Goal: Task Accomplishment & Management: Use online tool/utility

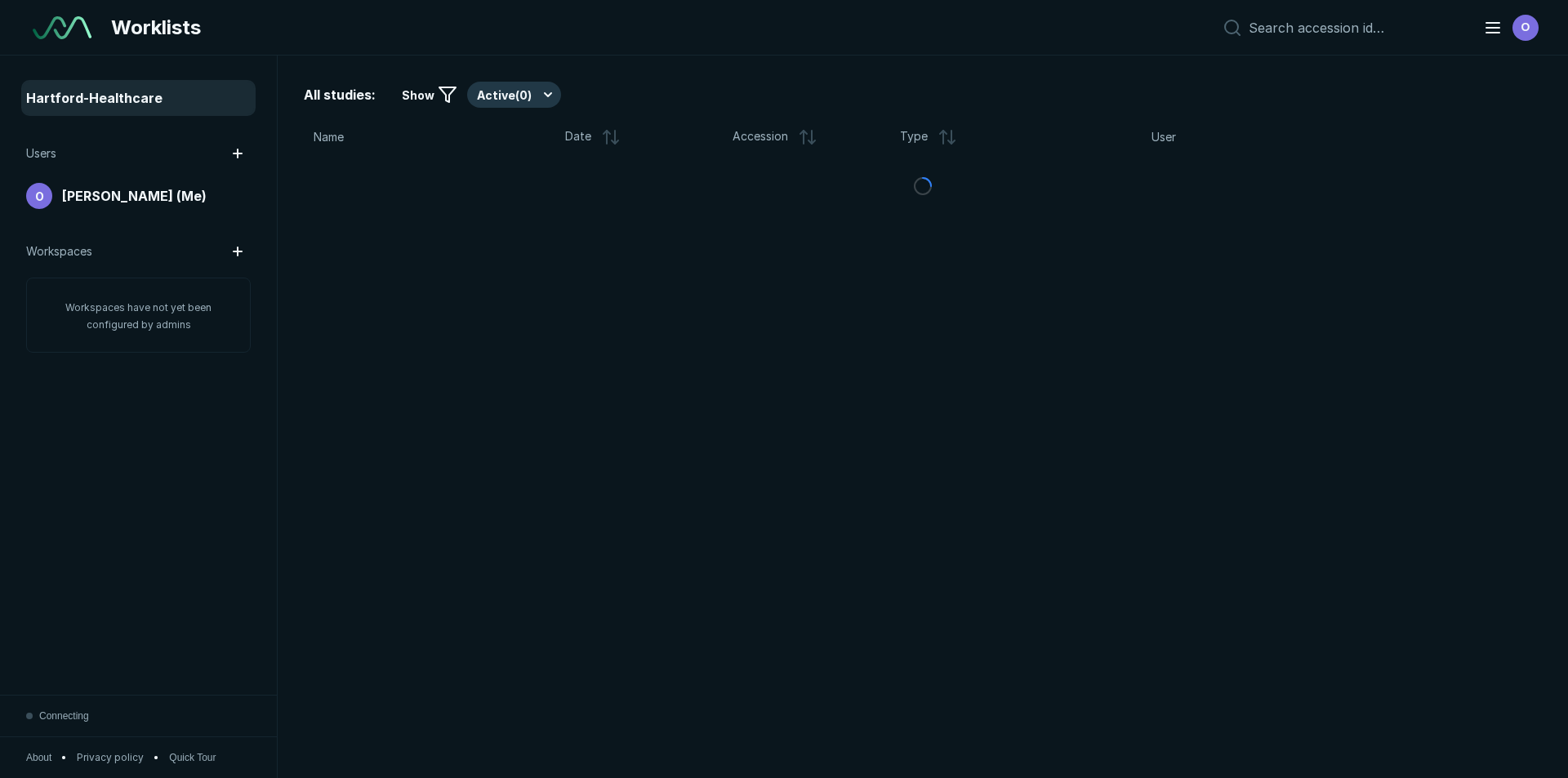
scroll to position [5054, 7646]
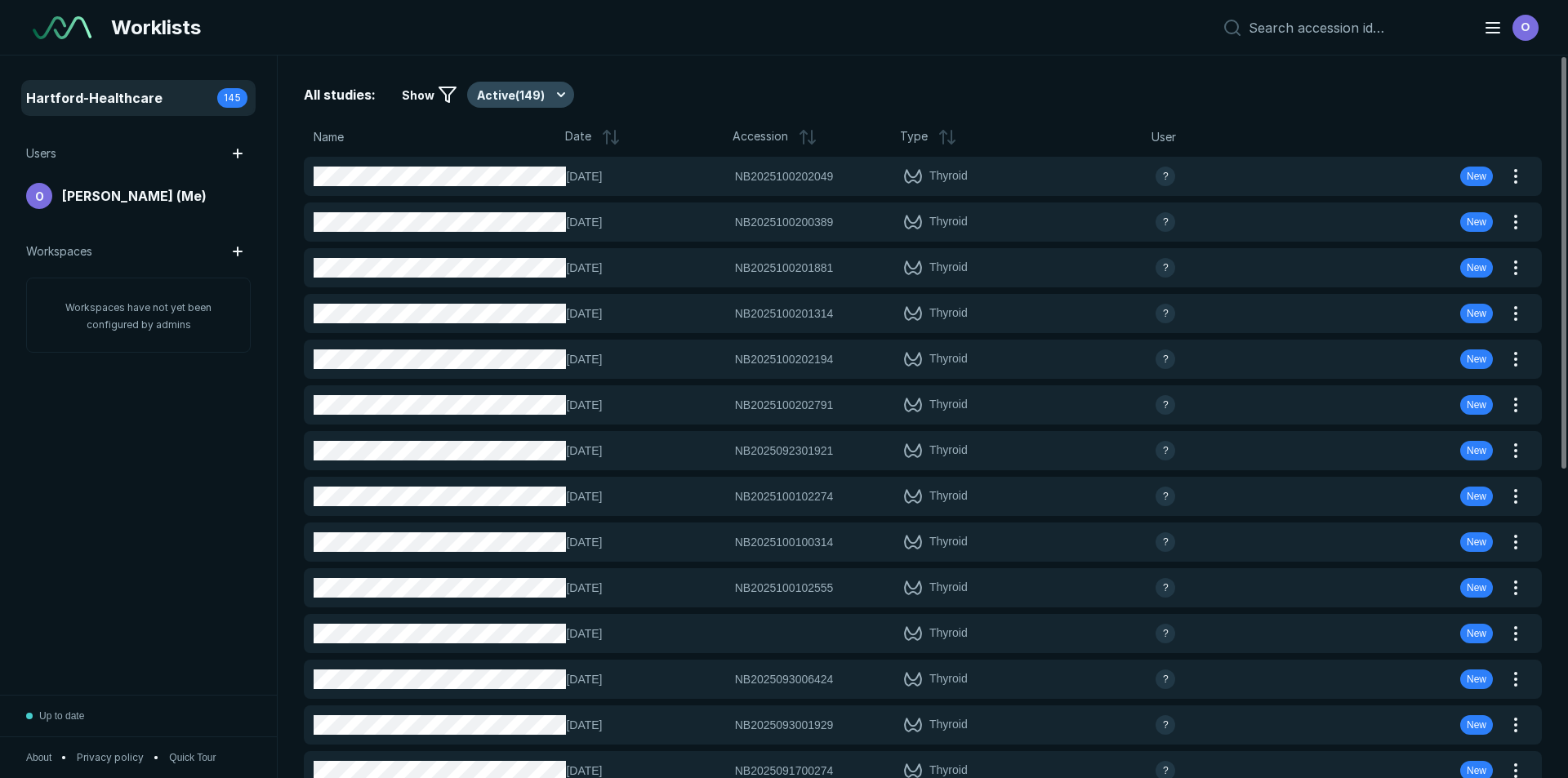
click at [505, 108] on div "All studies: Show Active ( 149 ) Name Date Accession Type User [DATE] NB2025100…" at bounding box center [924, 417] width 1291 height 722
click at [514, 103] on button "Active ( 149 )" at bounding box center [521, 94] width 107 height 26
click at [538, 169] on span "Completed ( 16 )" at bounding box center [525, 175] width 80 height 18
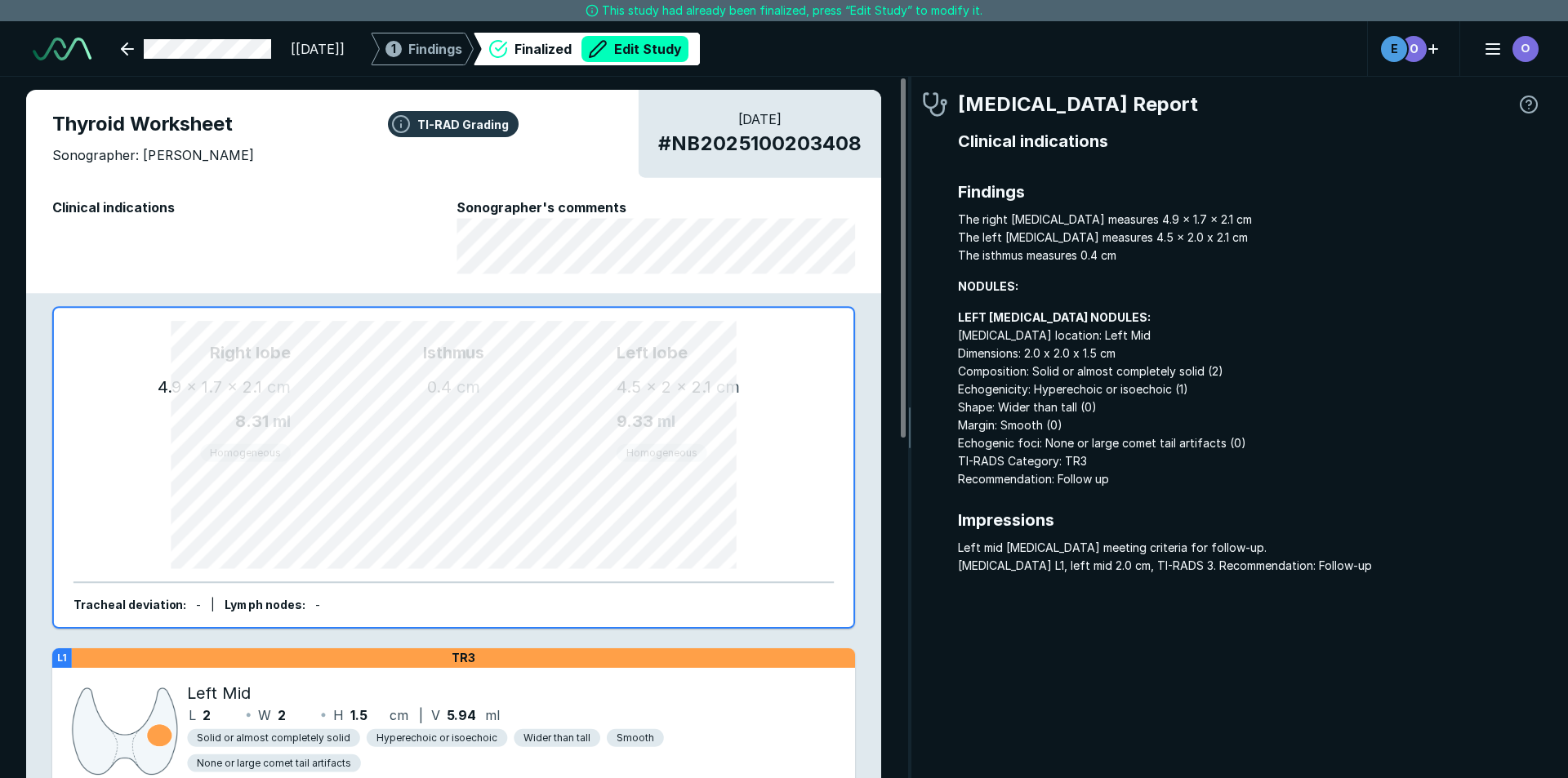
scroll to position [5219, 9157]
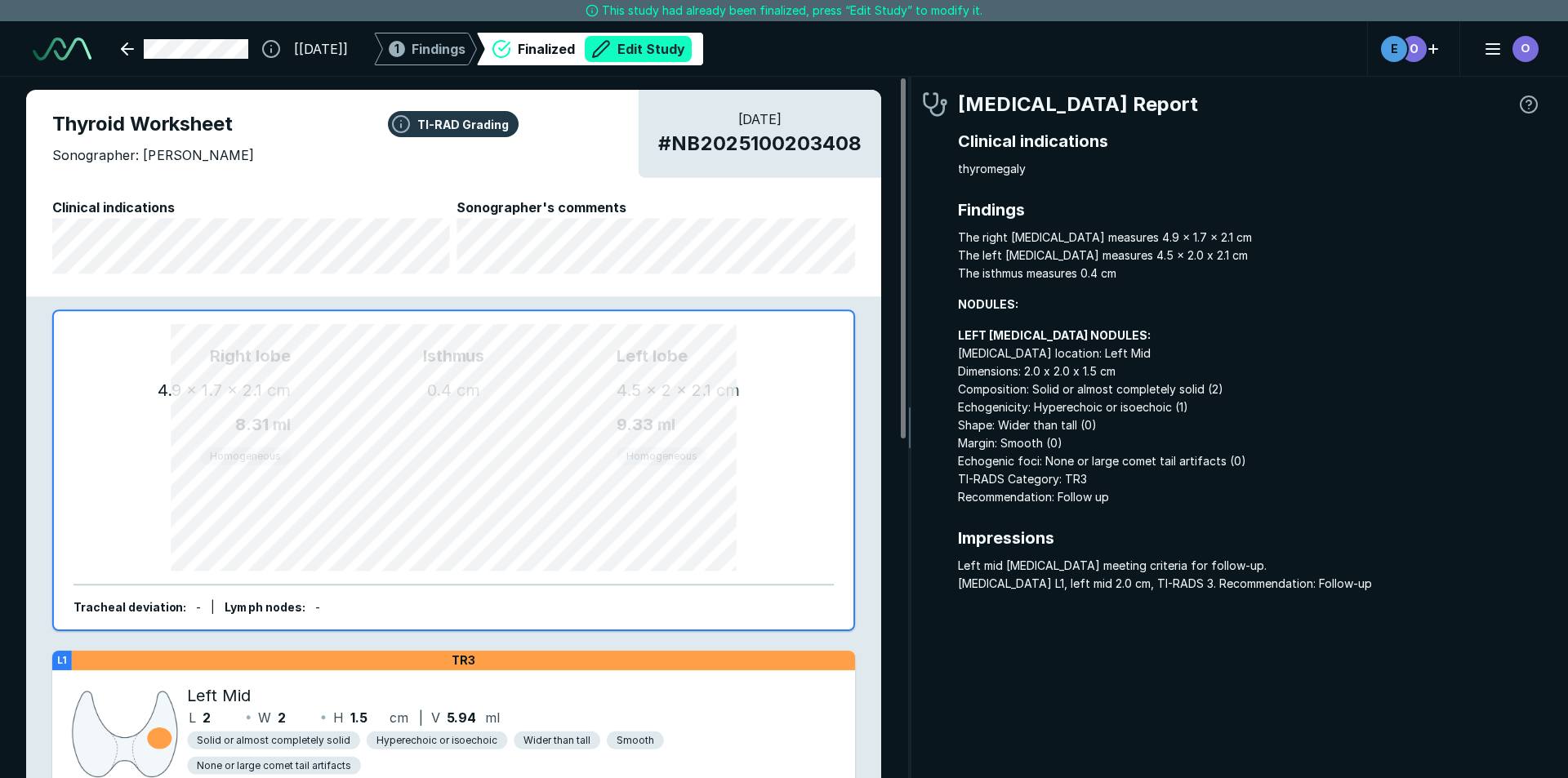
click at [683, 38] on button "Edit Study" at bounding box center [639, 48] width 107 height 26
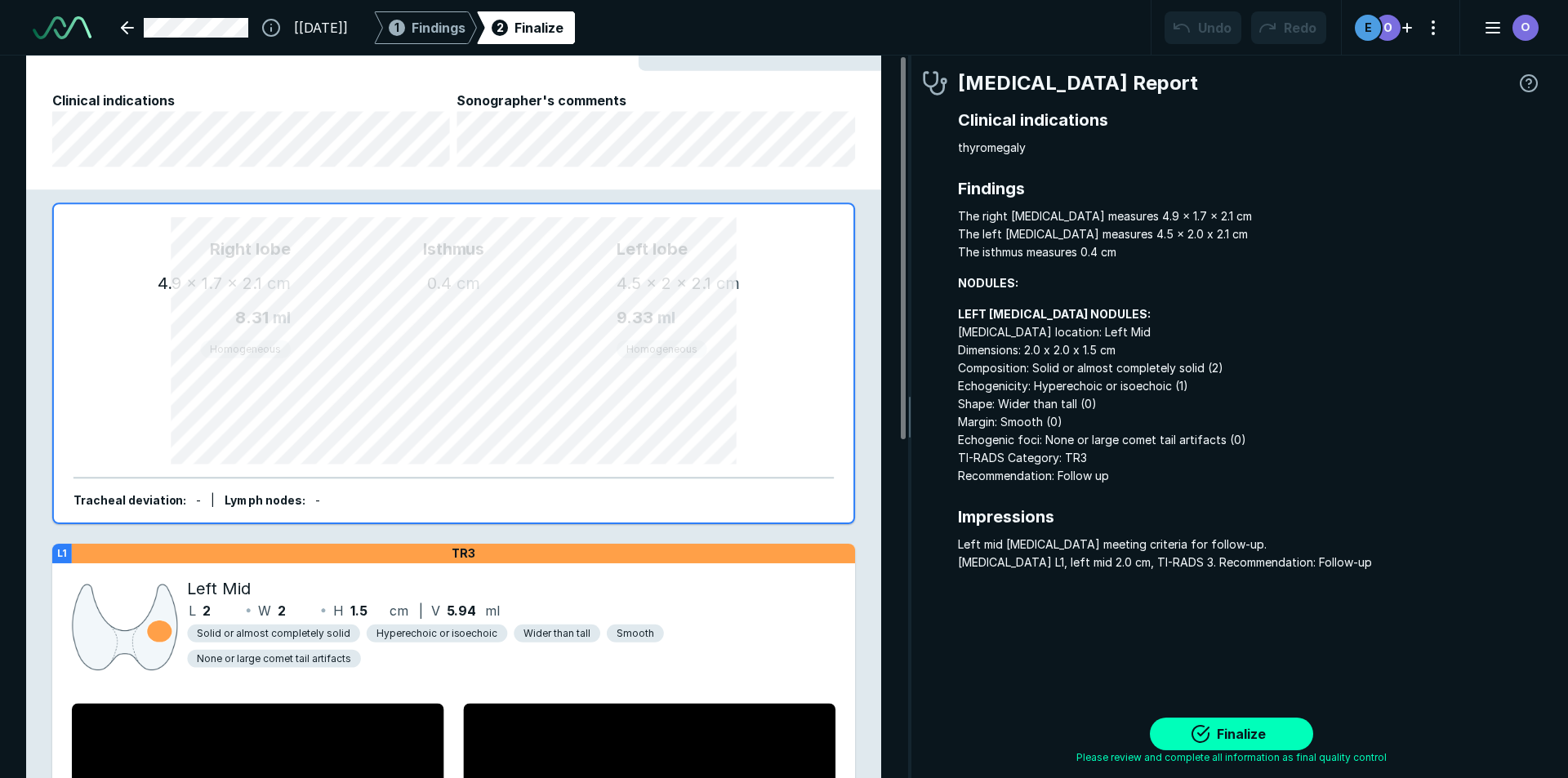
scroll to position [0, 0]
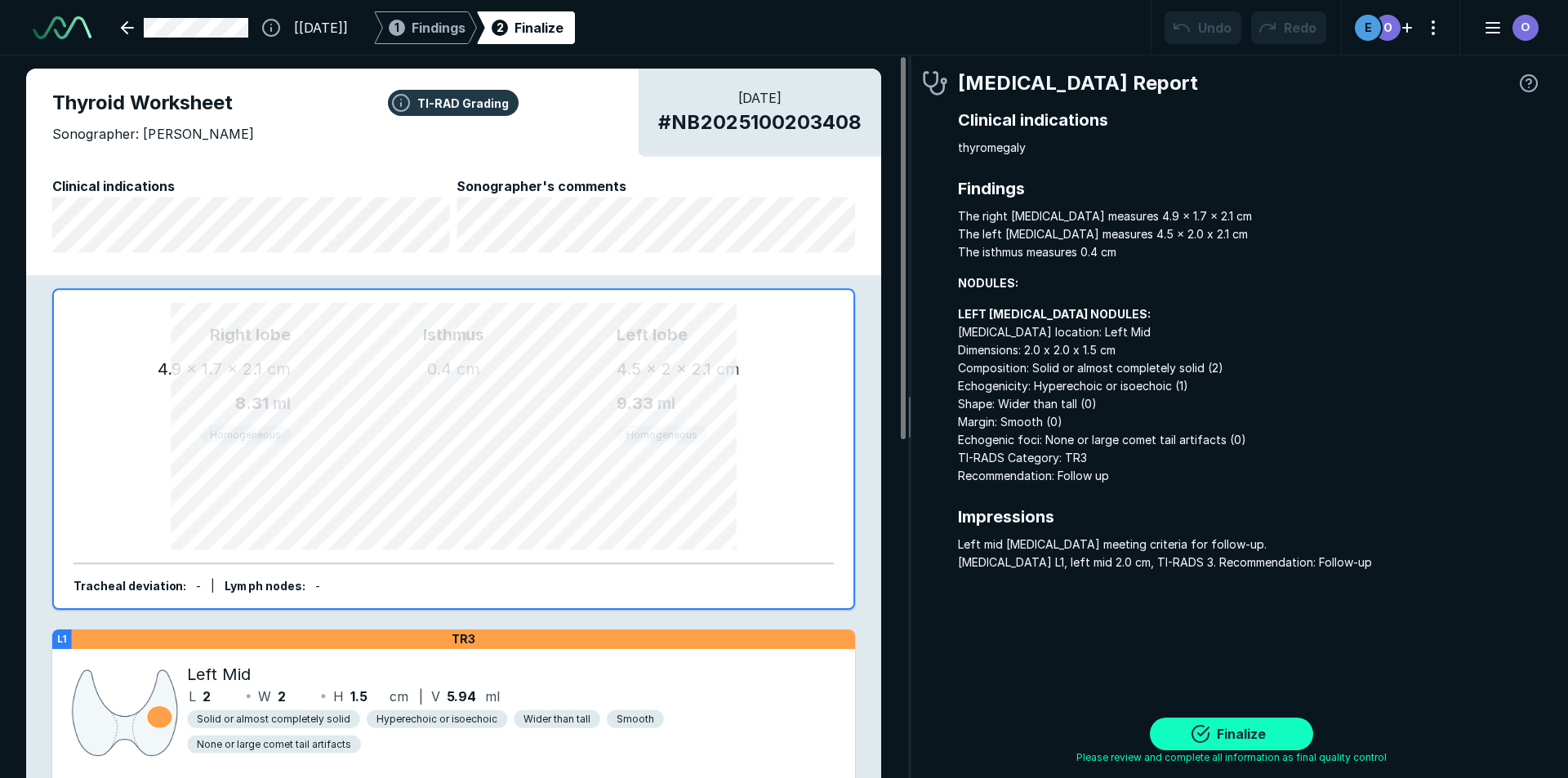
click at [1223, 727] on button "Finalize" at bounding box center [1231, 734] width 164 height 33
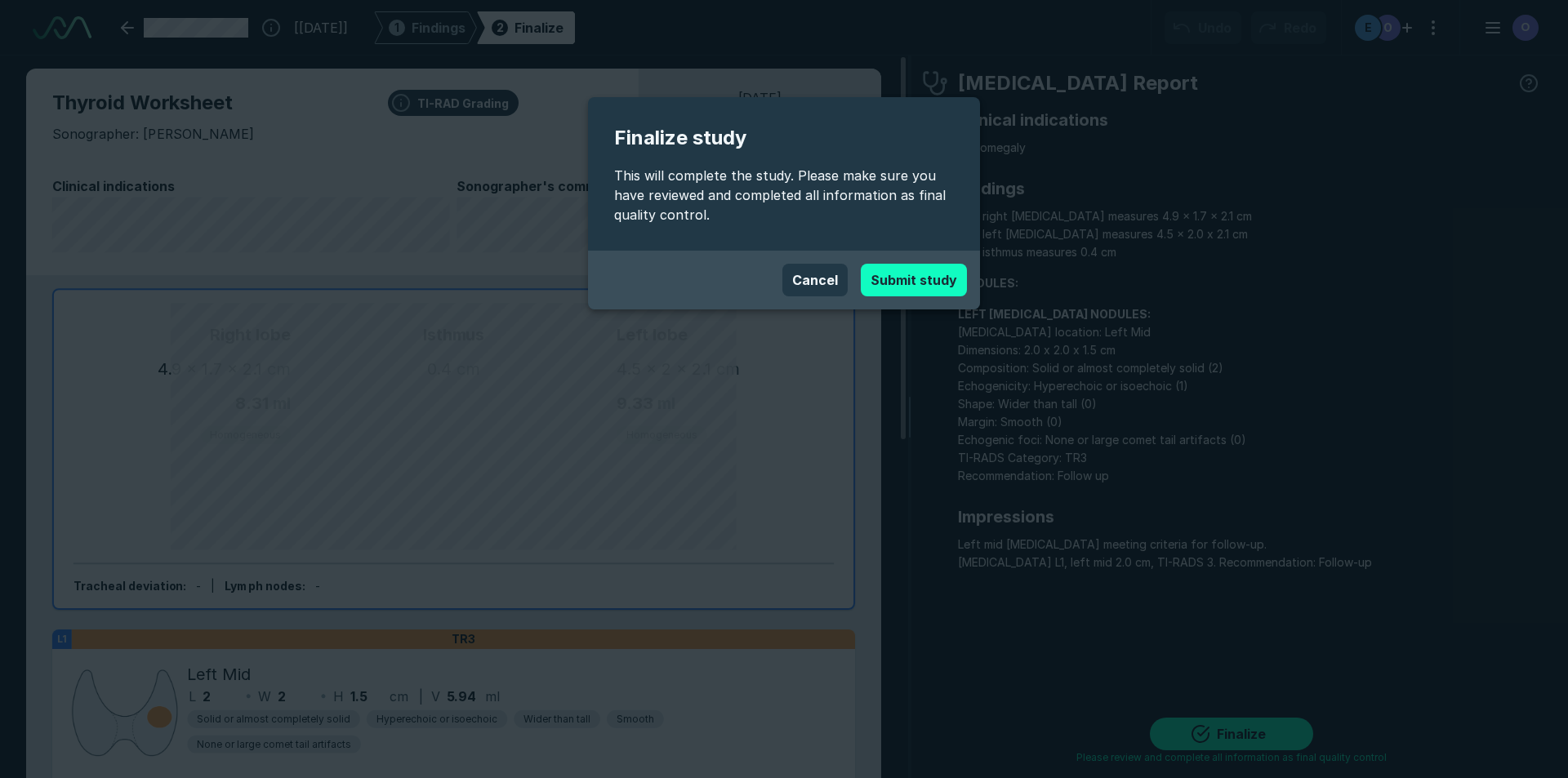
click at [912, 292] on button "Submit study" at bounding box center [913, 280] width 106 height 33
type textarea "x"
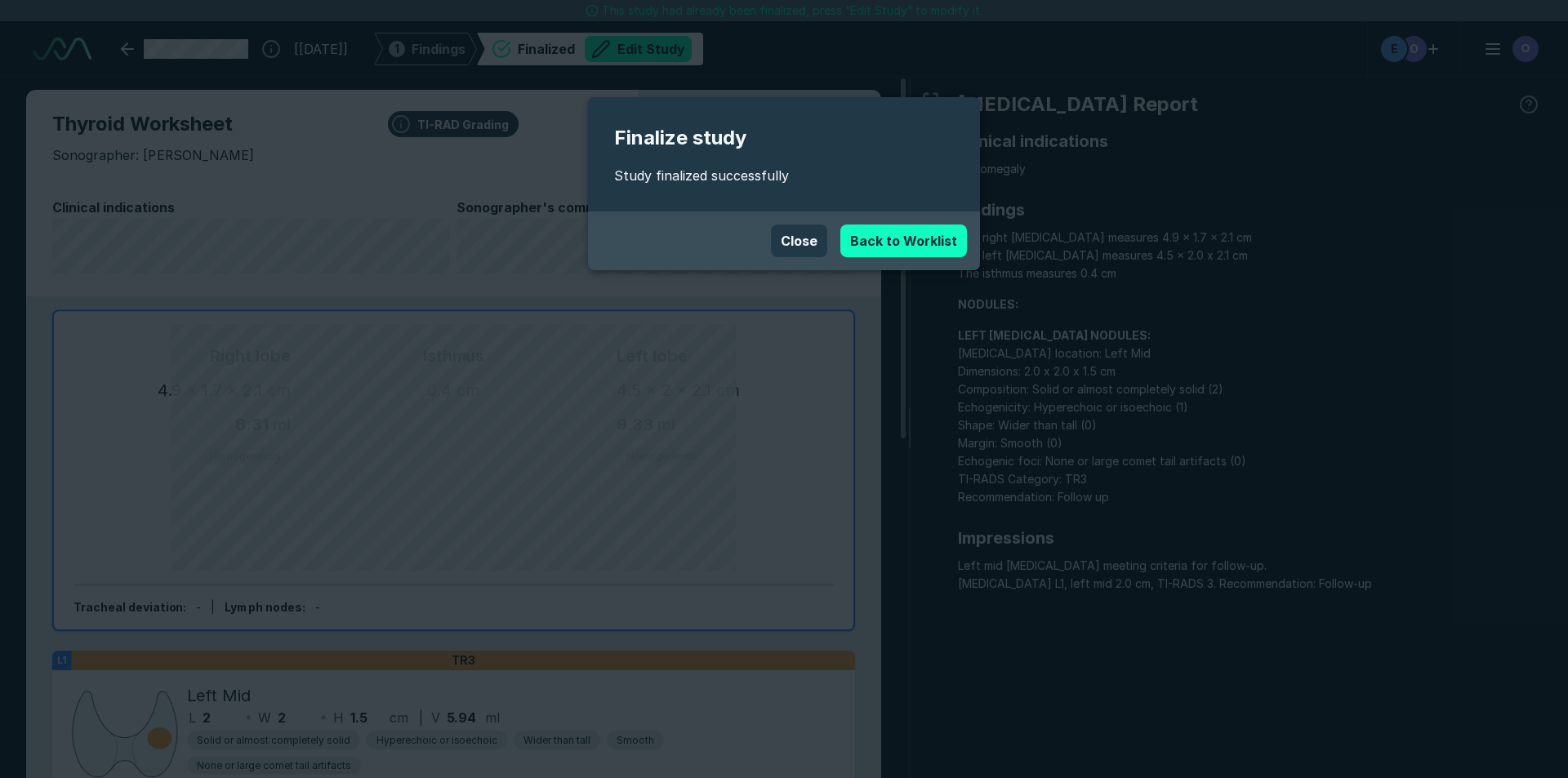
click at [883, 231] on link "Back to Worklist" at bounding box center [903, 241] width 126 height 33
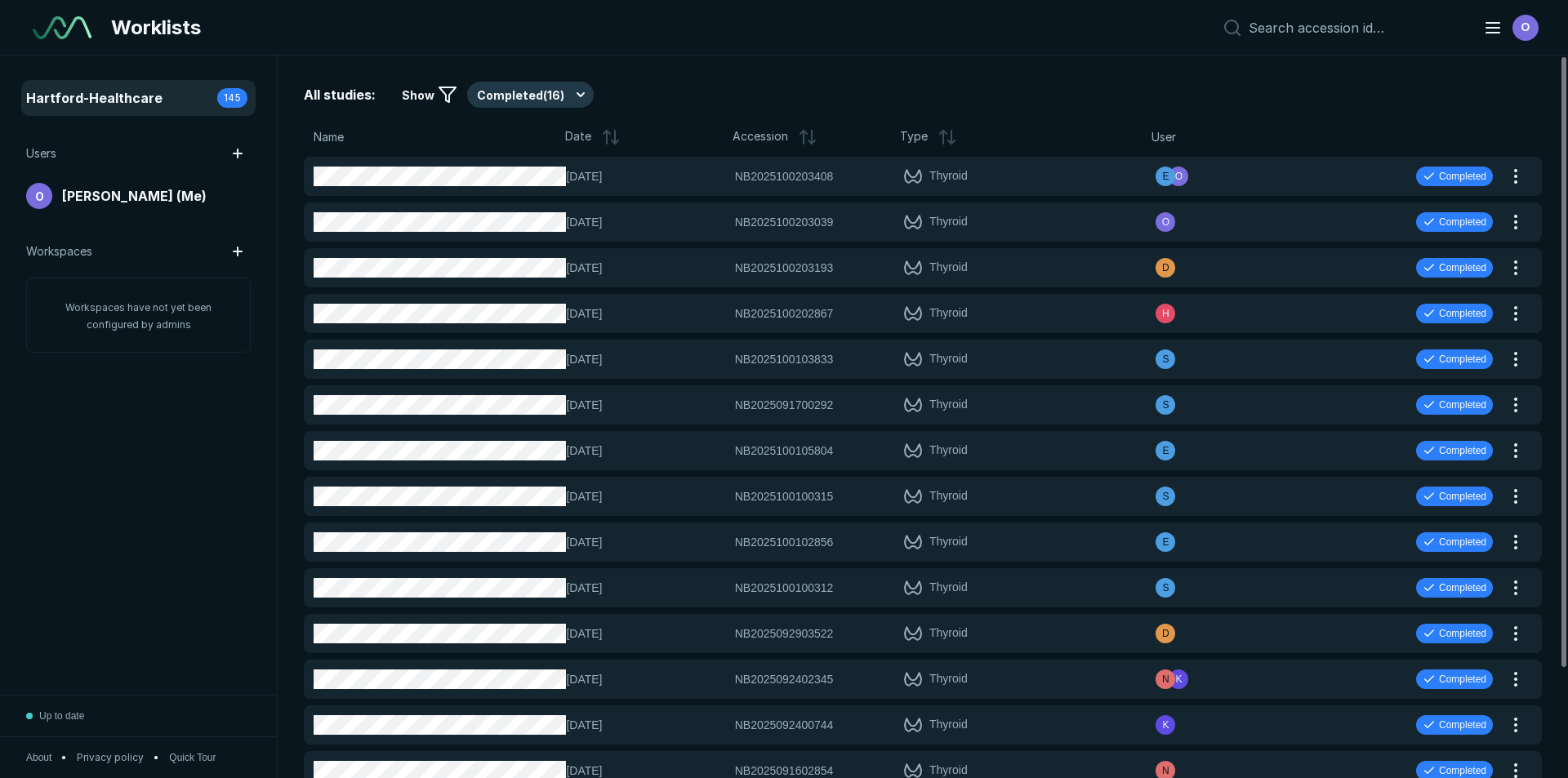
scroll to position [5054, 7646]
